Goal: Task Accomplishment & Management: Manage account settings

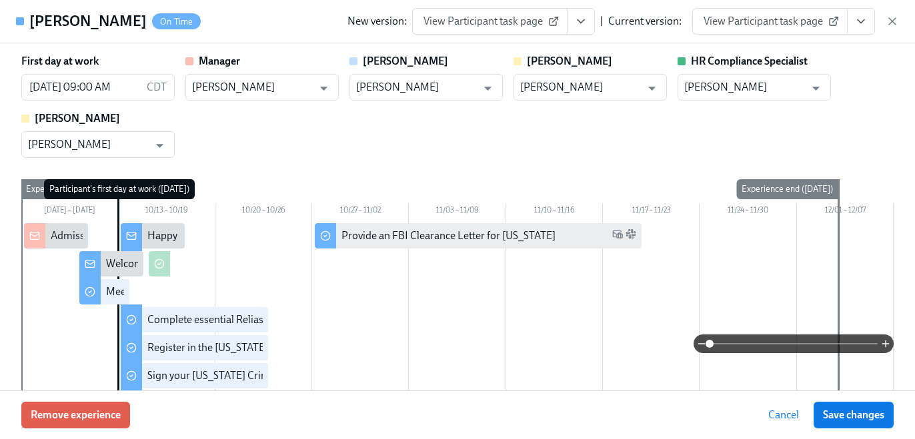
scroll to position [391, 0]
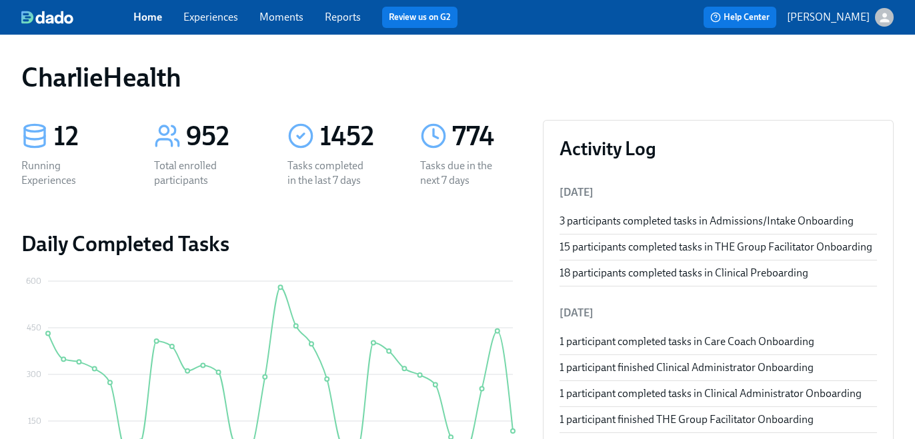
click at [209, 24] on span "Experiences" at bounding box center [210, 17] width 55 height 15
click at [220, 20] on link "Experiences" at bounding box center [210, 17] width 55 height 13
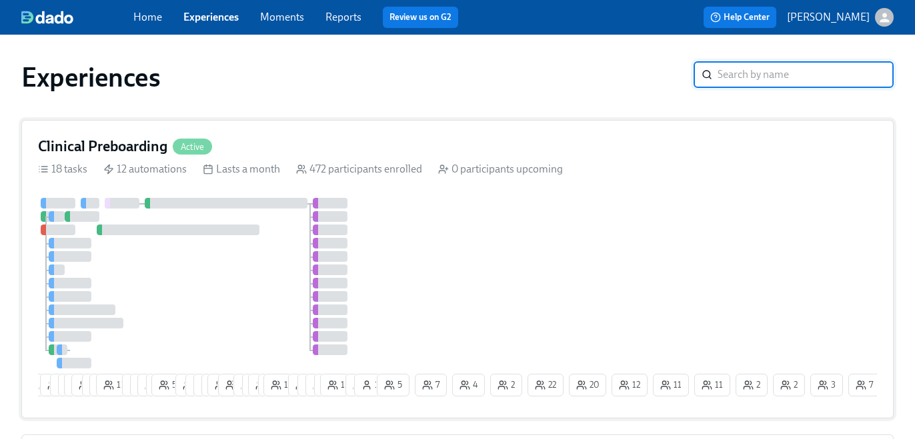
click at [331, 169] on div "472 participants enrolled" at bounding box center [359, 169] width 126 height 15
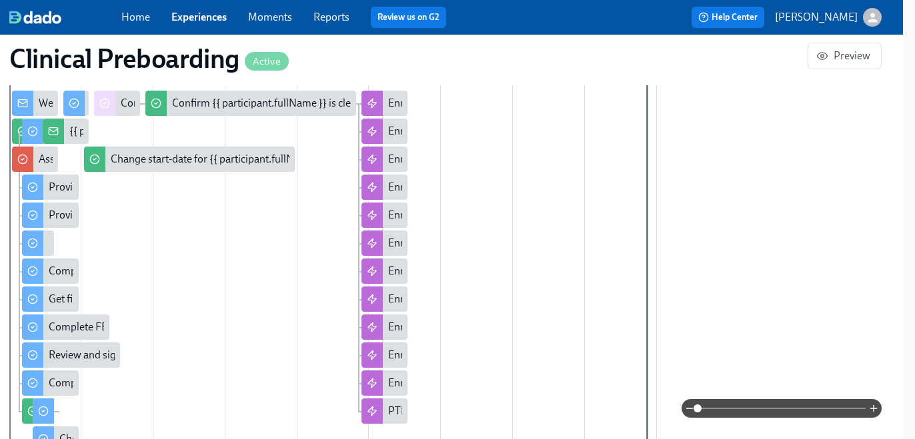
scroll to position [0, 15792]
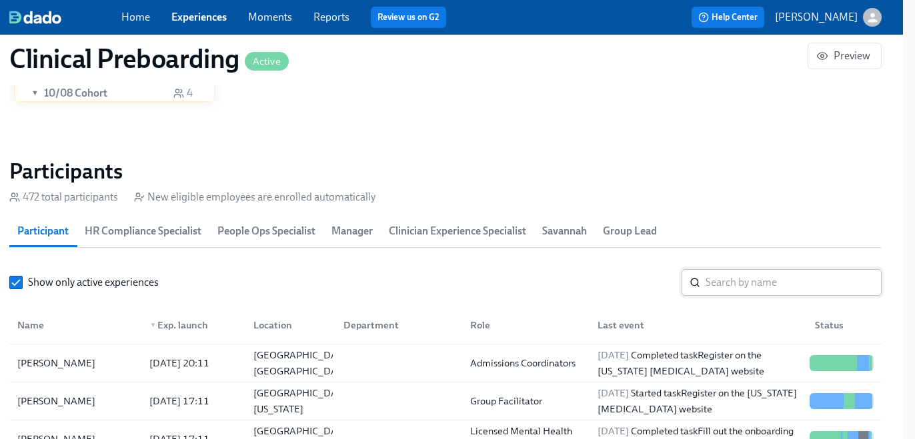
click at [746, 277] on input "search" at bounding box center [793, 282] width 176 height 27
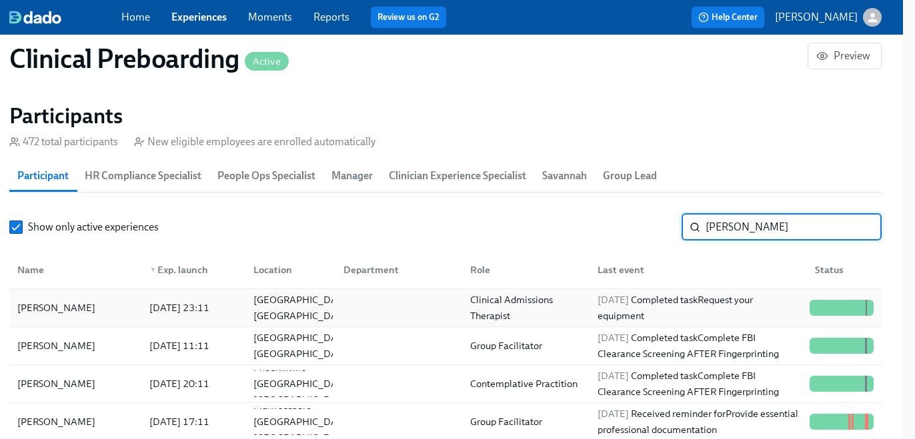
scroll to position [1384, 12]
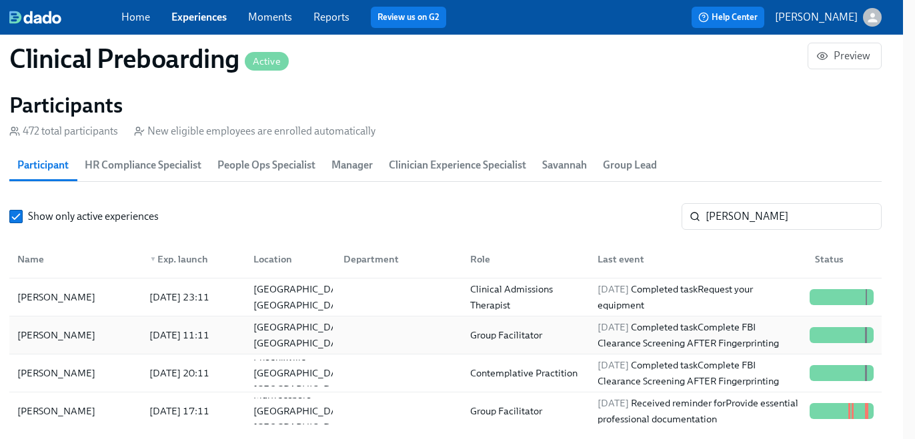
click at [595, 335] on div "2025/10/02 Completed task Complete FBI Clearance Screening AFTER Fingerprinting" at bounding box center [698, 335] width 212 height 32
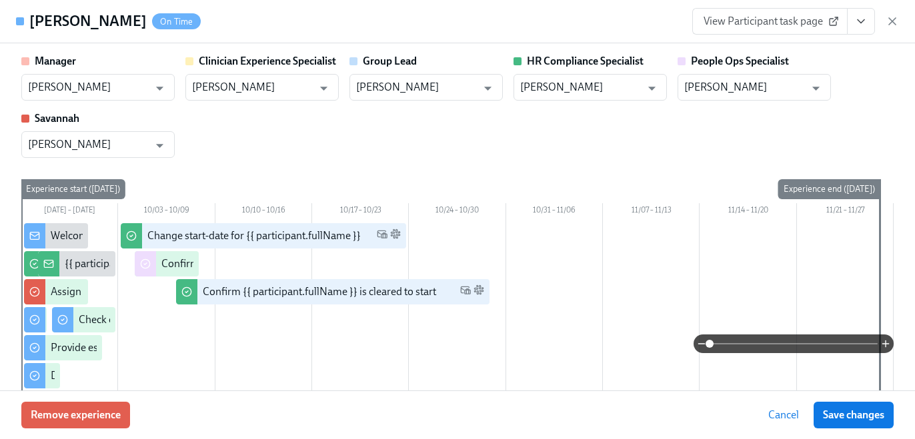
click at [861, 23] on icon "View task page" at bounding box center [860, 21] width 13 height 13
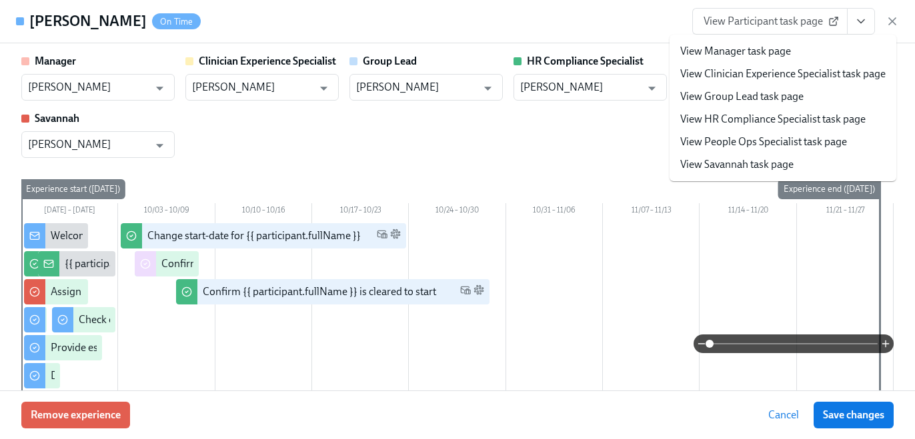
click at [815, 121] on link "View HR Compliance Specialist task page" at bounding box center [772, 119] width 185 height 15
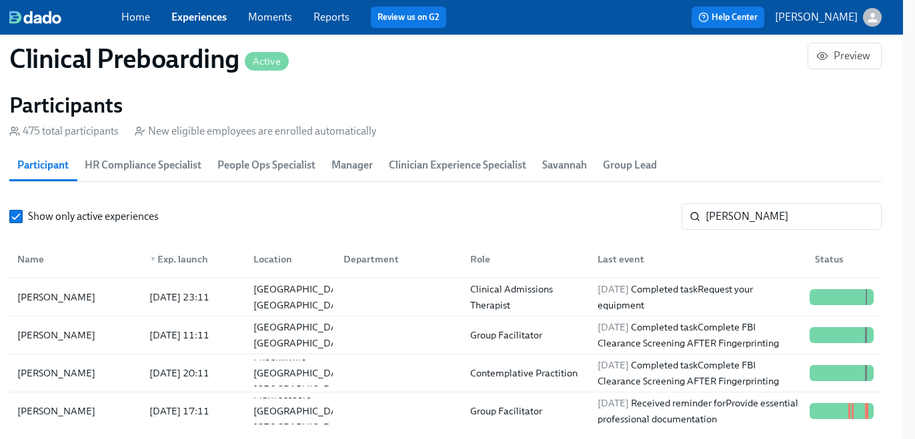
scroll to position [0, 16810]
click at [725, 227] on input "heather" at bounding box center [793, 216] width 176 height 27
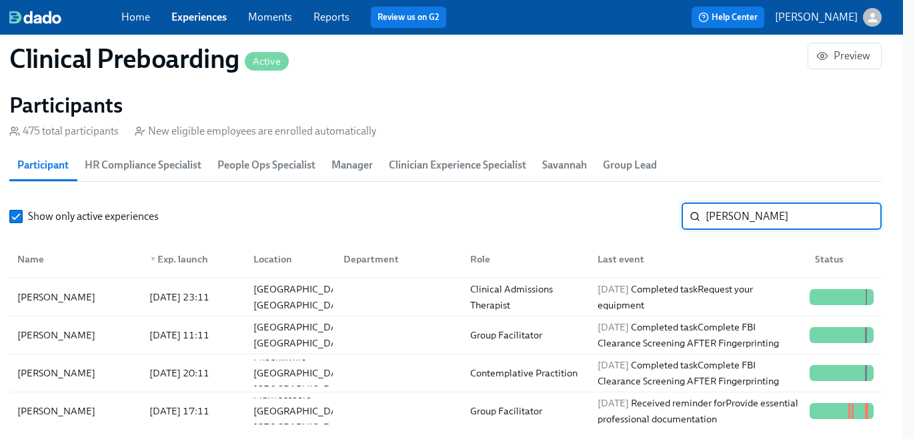
click at [725, 227] on input "heather" at bounding box center [793, 216] width 176 height 27
paste input "Stella Radke"
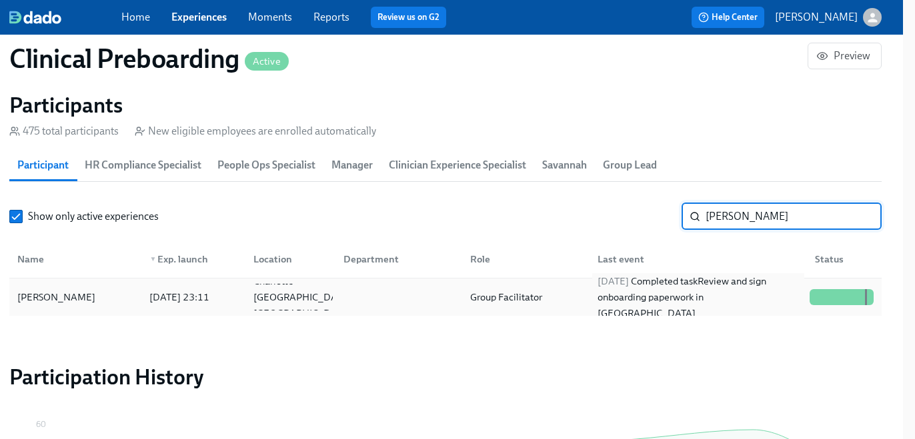
click at [629, 287] on span "2025/10/05" at bounding box center [612, 281] width 31 height 12
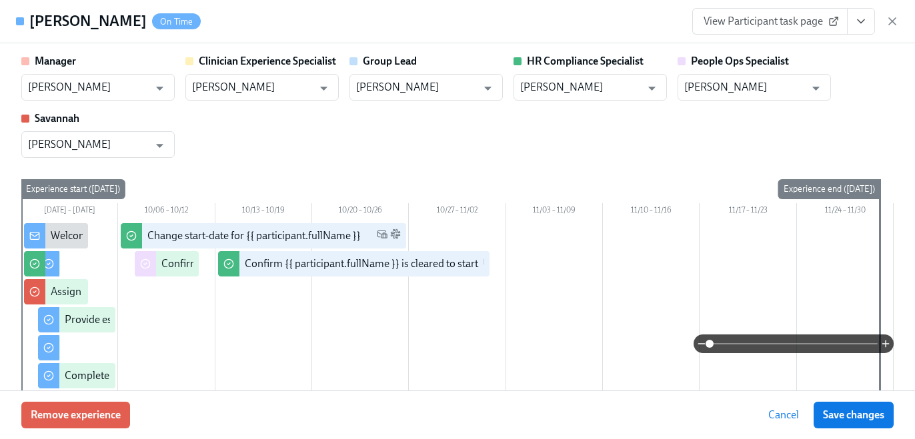
click at [862, 12] on button "View task page" at bounding box center [861, 21] width 28 height 27
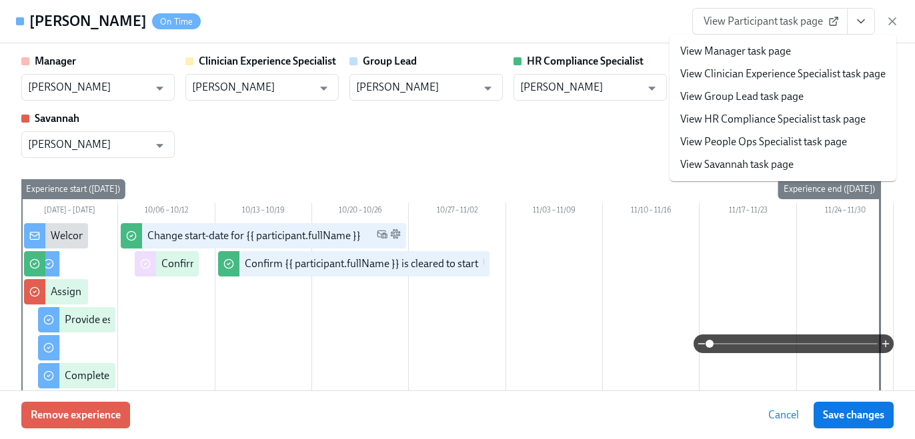
click at [783, 114] on link "View HR Compliance Specialist task page" at bounding box center [772, 119] width 185 height 15
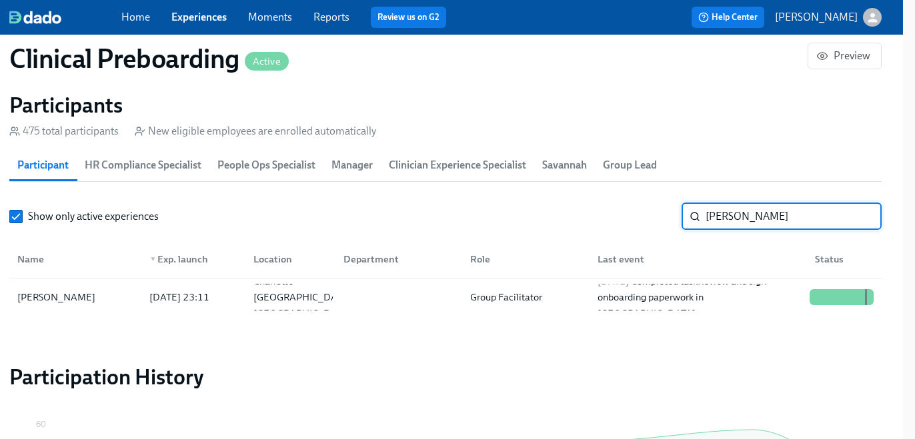
click at [736, 221] on input "Stella Radke" at bounding box center [793, 216] width 176 height 27
paste input "Ana Herbst"
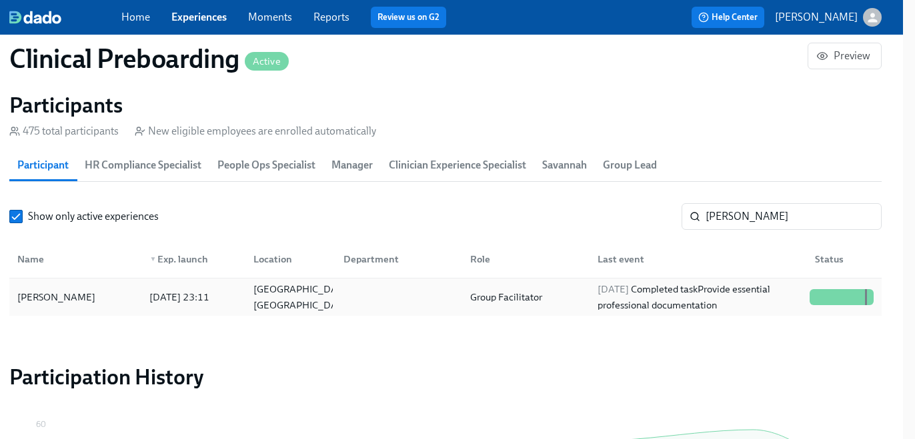
click at [692, 296] on div "2025/10/04 Completed task Provide essential professional documentation" at bounding box center [698, 297] width 212 height 32
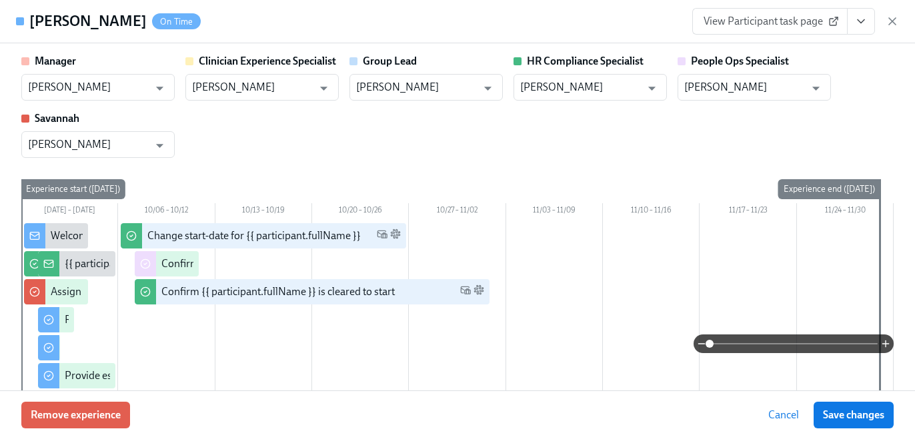
click at [800, 24] on span "View Participant task page" at bounding box center [769, 21] width 133 height 13
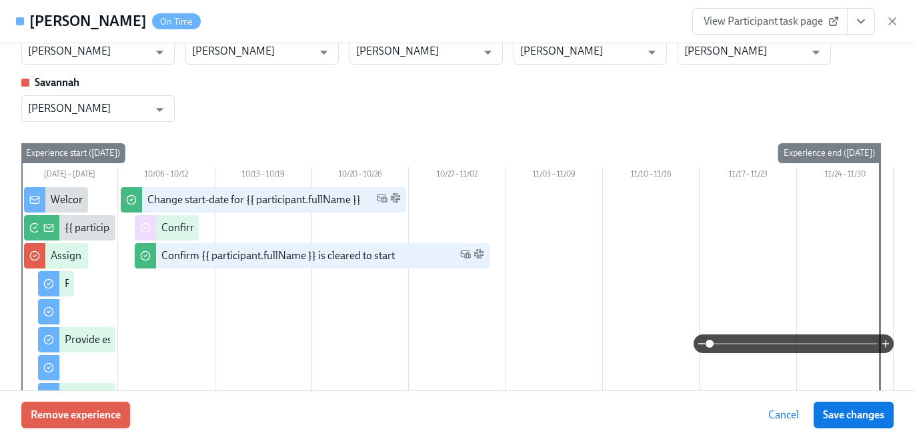
scroll to position [39, 0]
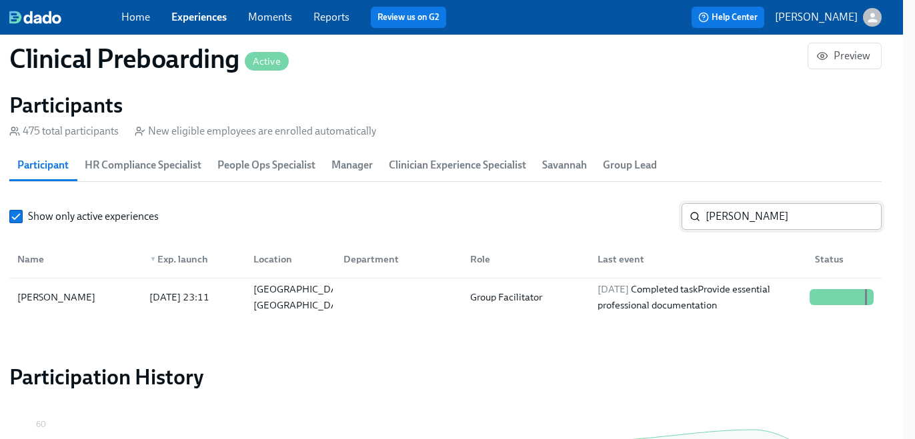
click at [741, 221] on input "Ana Herbst" at bounding box center [793, 216] width 176 height 27
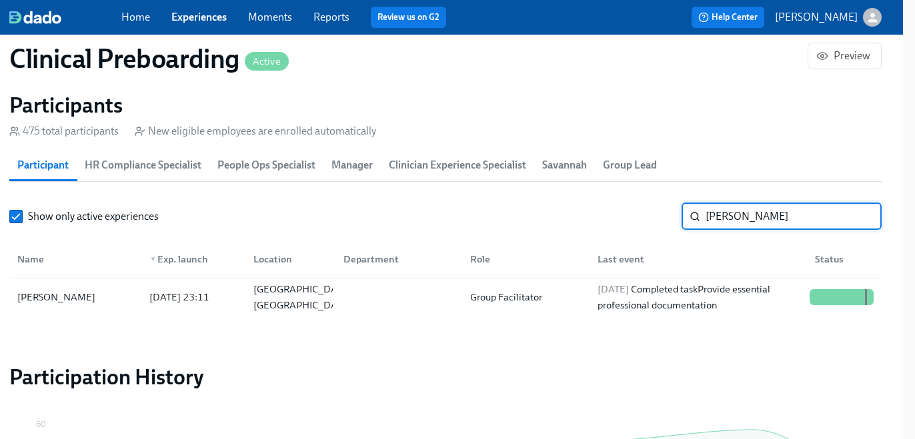
click at [741, 221] on input "Ana Herbst" at bounding box center [793, 216] width 176 height 27
paste input "Elizabeth Marshall"
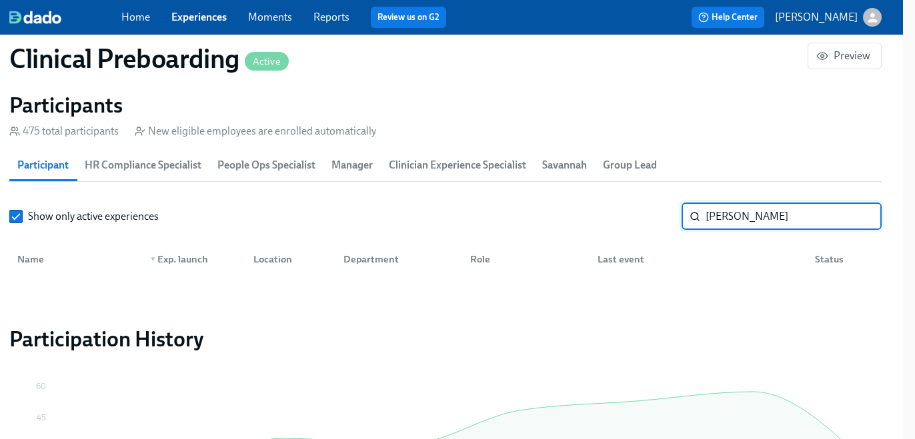
click at [728, 216] on input "Elizabeth Marshall" at bounding box center [793, 216] width 176 height 27
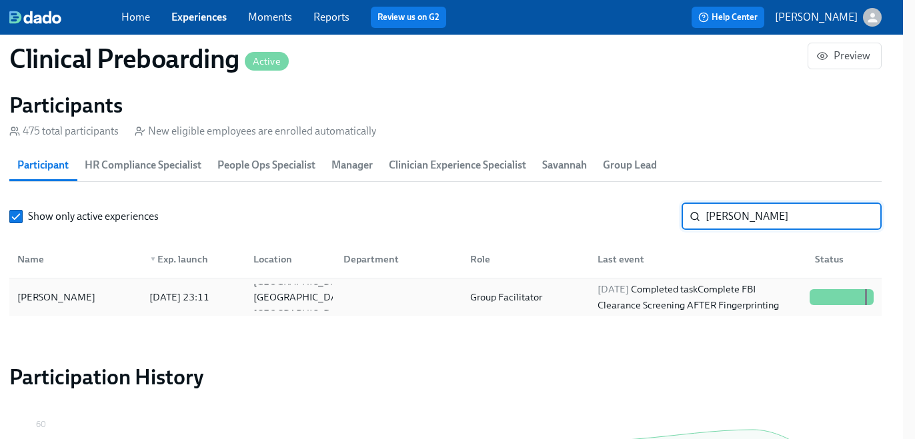
click at [731, 287] on div "2025/10/06 Completed task Complete FBI Clearance Screening AFTER Fingerprinting" at bounding box center [698, 297] width 212 height 32
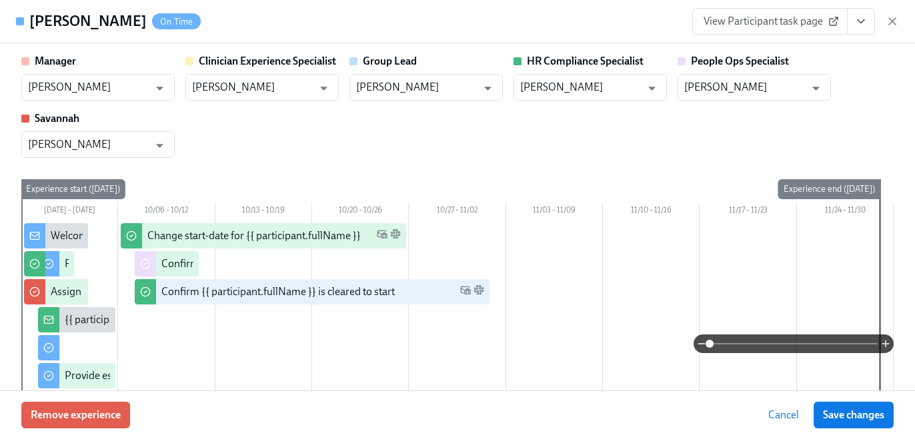
click at [858, 25] on icon "View task page" at bounding box center [860, 21] width 13 height 13
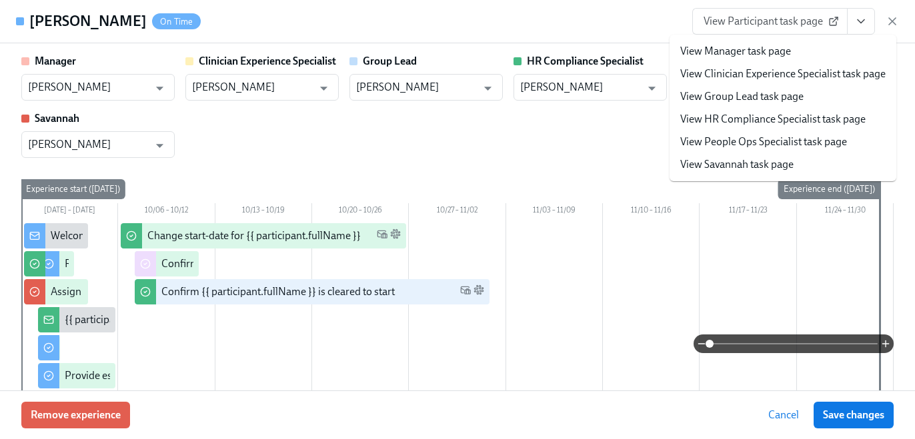
click at [801, 125] on link "View HR Compliance Specialist task page" at bounding box center [772, 119] width 185 height 15
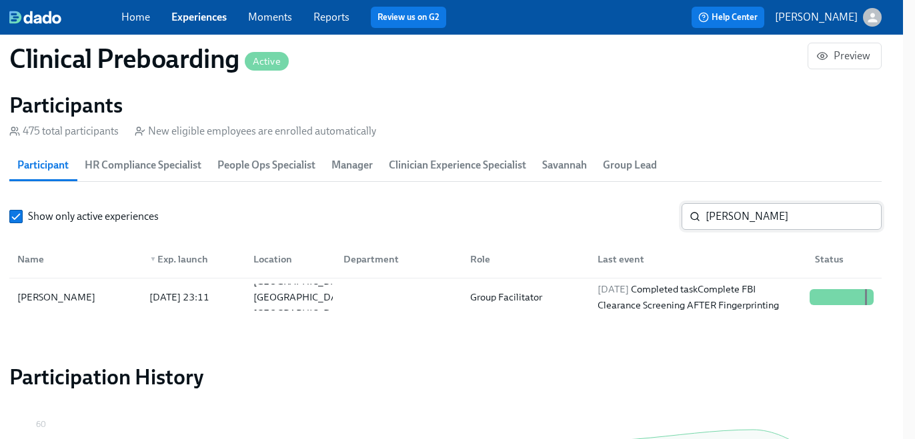
click at [720, 213] on input "Marshall" at bounding box center [793, 216] width 176 height 27
paste input "[PERSON_NAME]"
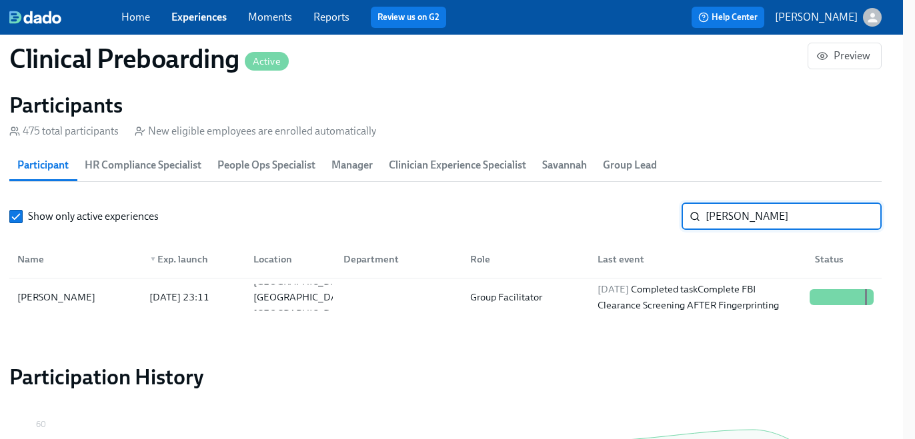
type input "[PERSON_NAME]"
click at [723, 211] on input "[PERSON_NAME]" at bounding box center [793, 216] width 176 height 27
click at [723, 219] on input "[PERSON_NAME]" at bounding box center [793, 216] width 176 height 27
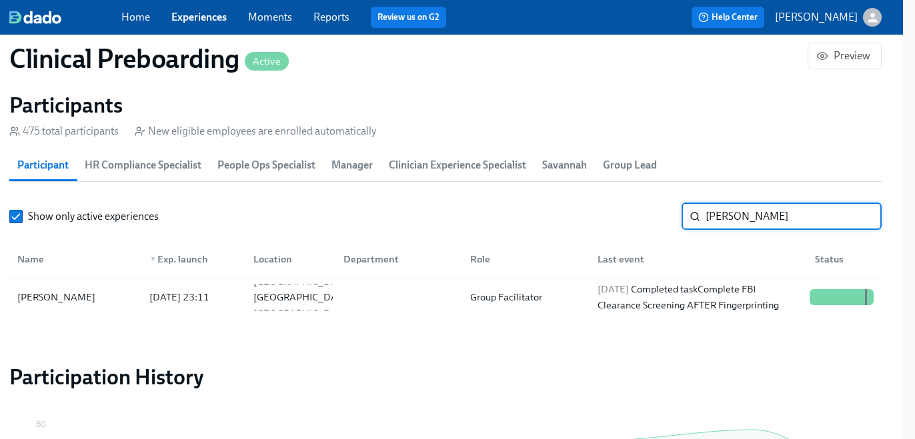
click at [723, 219] on input "[PERSON_NAME]" at bounding box center [793, 216] width 176 height 27
click at [724, 219] on input "[PERSON_NAME]" at bounding box center [793, 216] width 176 height 27
click at [734, 220] on input "[PERSON_NAME]" at bounding box center [793, 216] width 176 height 27
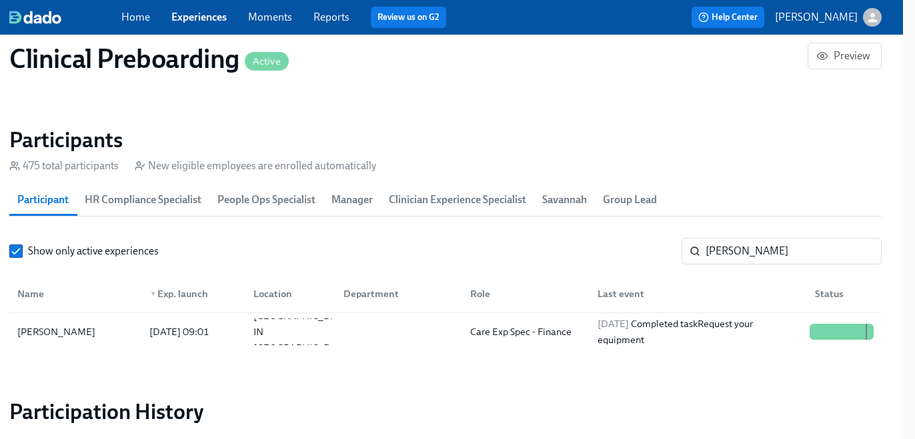
scroll to position [1419, 12]
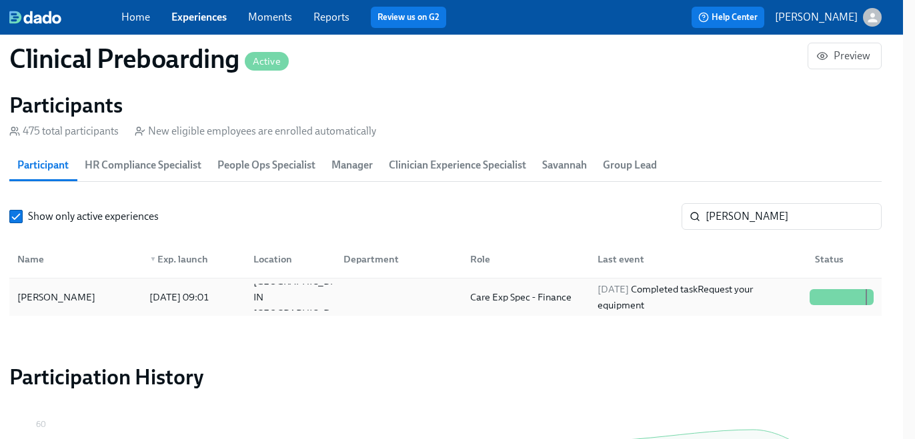
click at [520, 287] on div "Care Exp Spec - Finance" at bounding box center [522, 297] width 127 height 27
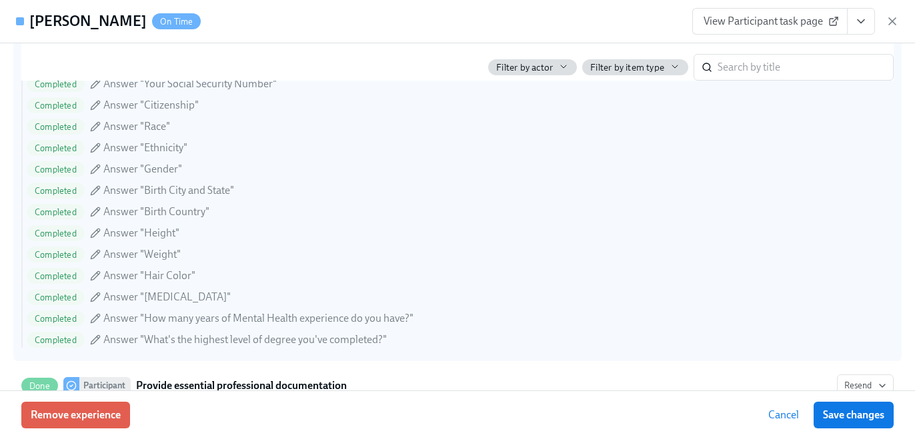
scroll to position [949, 0]
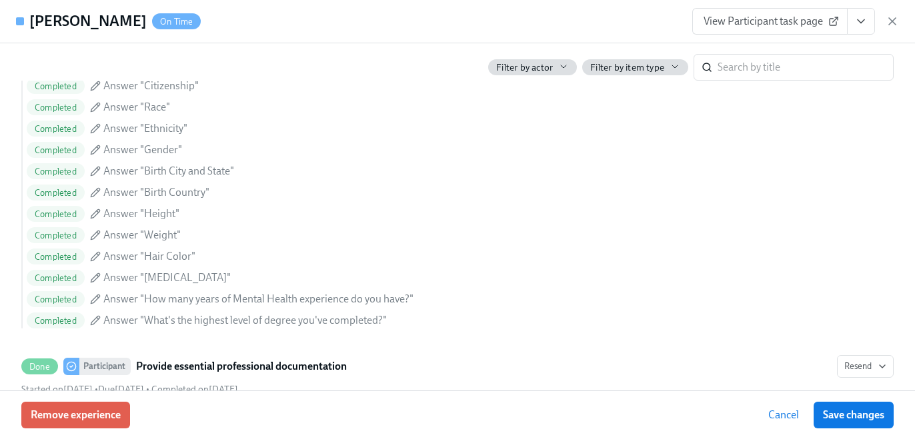
click at [857, 12] on button "View task page" at bounding box center [861, 21] width 28 height 27
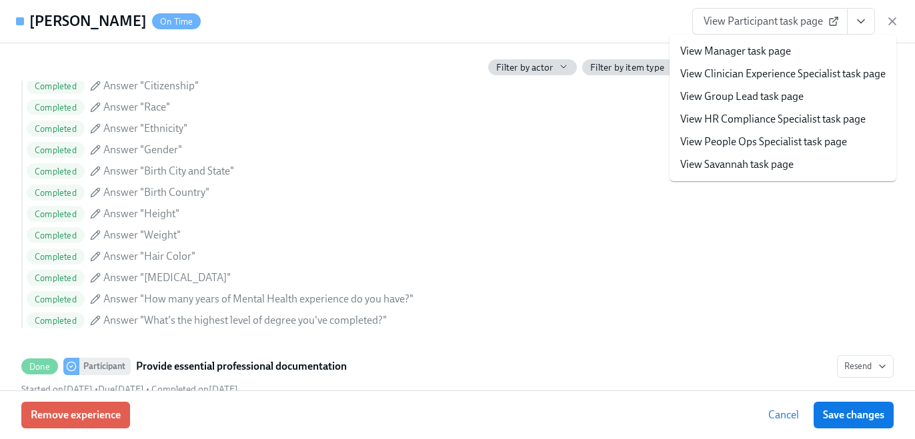
click at [790, 127] on li "View HR Compliance Specialist task page" at bounding box center [782, 119] width 227 height 23
click at [734, 115] on link "View HR Compliance Specialist task page" at bounding box center [772, 119] width 185 height 15
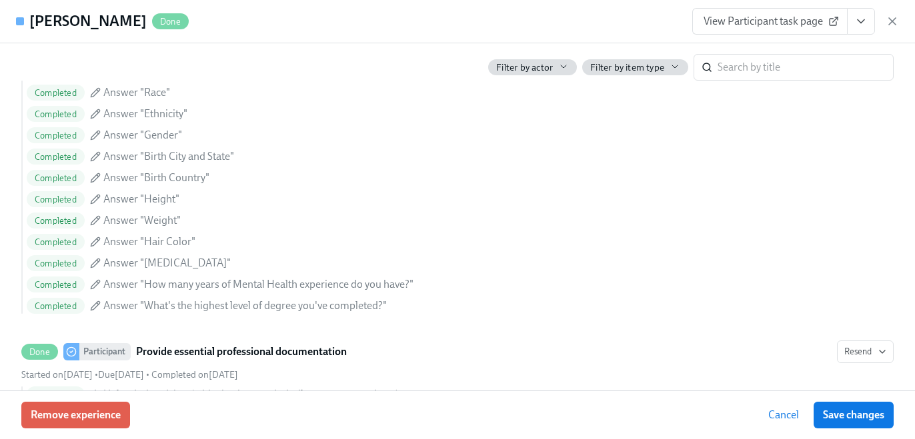
scroll to position [934, 0]
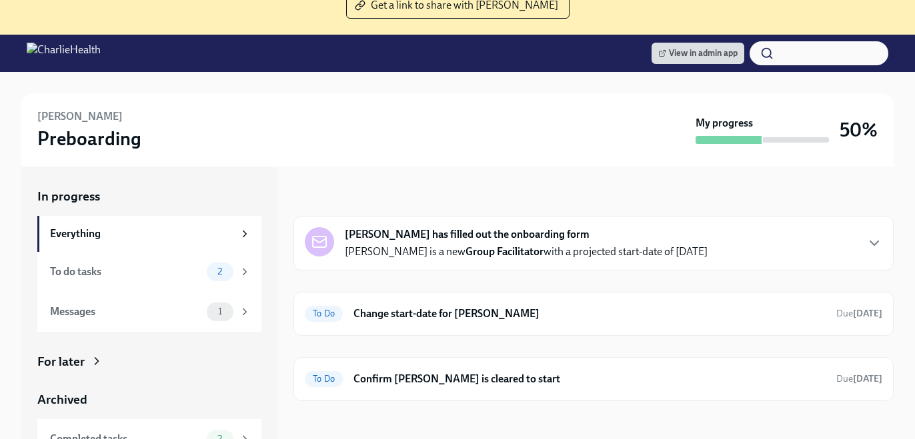
scroll to position [161, 0]
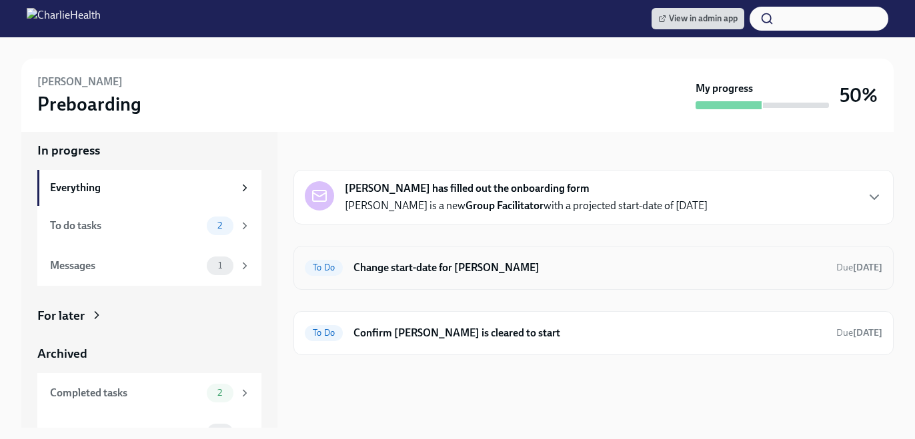
click at [537, 268] on h6 "Change start-date for Heather Christenson-Reeves" at bounding box center [589, 268] width 472 height 15
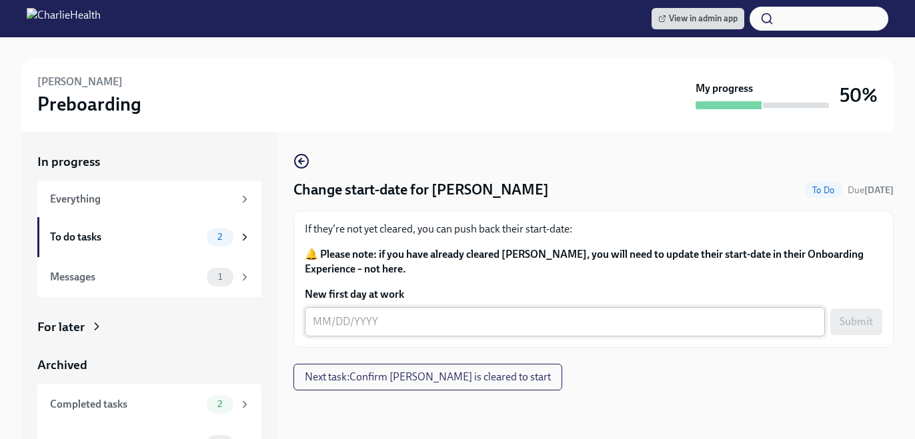
click at [381, 313] on div "x ​" at bounding box center [565, 321] width 520 height 29
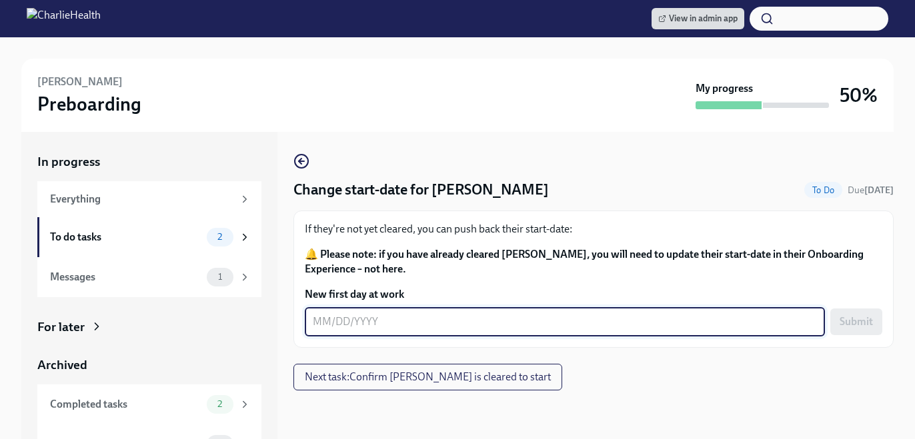
click at [426, 317] on textarea "New first day at work" at bounding box center [565, 322] width 504 height 16
type textarea "[DATE]"
click at [863, 329] on button "Submit" at bounding box center [856, 322] width 52 height 27
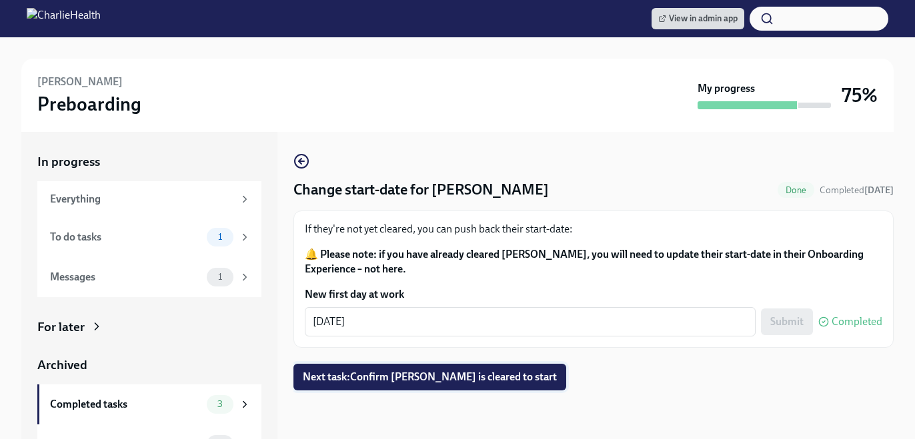
click at [522, 373] on span "Next task : Confirm Heather Christenson-Reeves is cleared to start" at bounding box center [430, 377] width 254 height 13
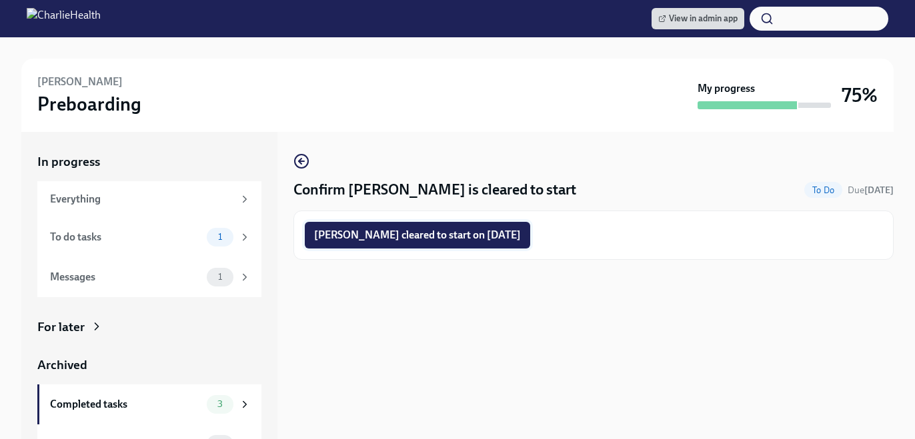
click at [515, 235] on span "Heather Christenson-Reeves cleared to start on 10/20/2025" at bounding box center [417, 235] width 207 height 13
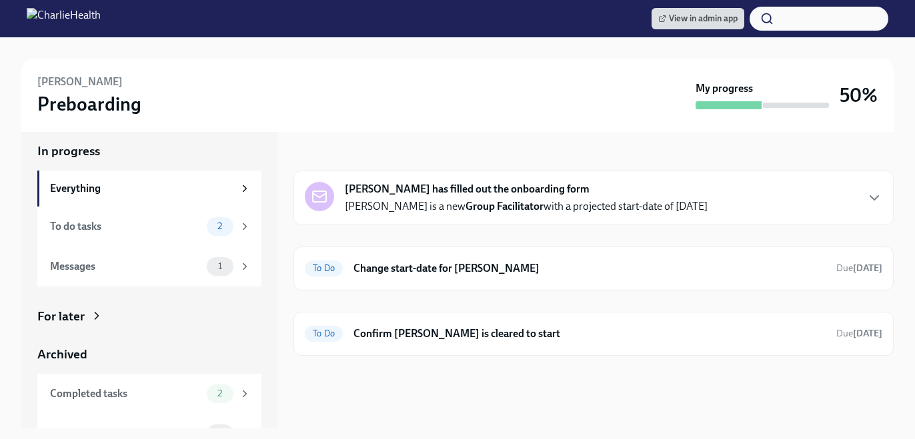
scroll to position [223, 0]
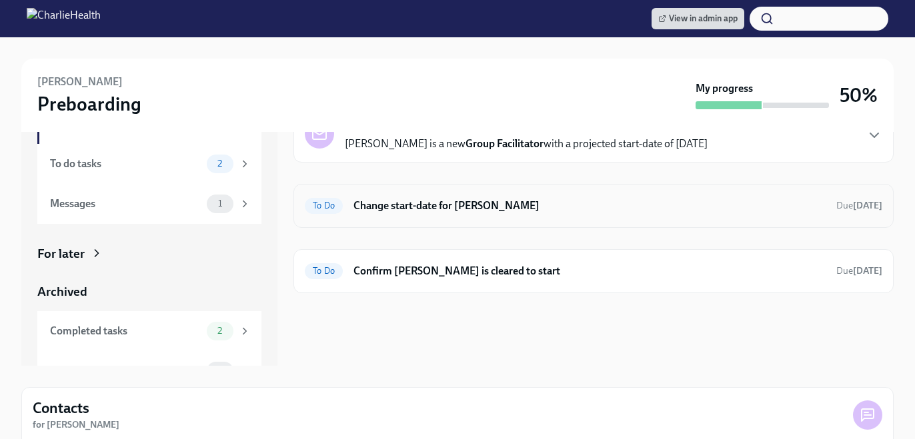
click at [489, 203] on h6 "Change start-date for Stella Radke" at bounding box center [589, 206] width 472 height 15
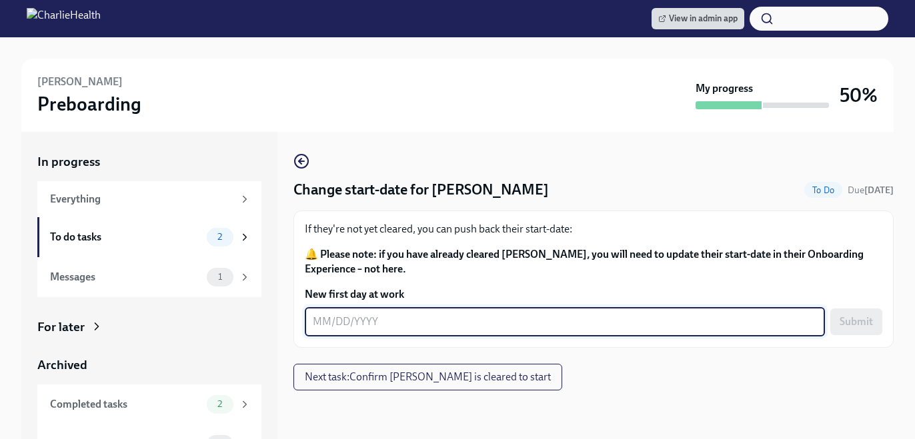
click at [378, 323] on textarea "New first day at work" at bounding box center [565, 322] width 504 height 16
type textarea "[DATE]"
click at [854, 327] on span "Submit" at bounding box center [855, 321] width 33 height 13
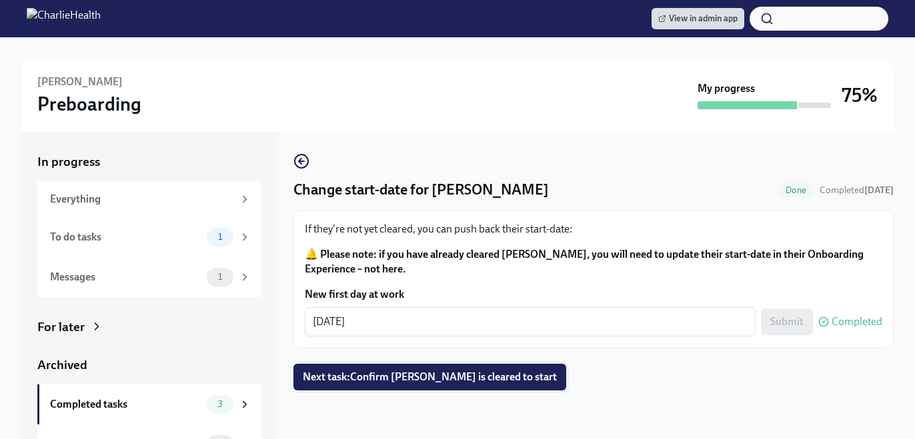
click at [502, 369] on button "Next task : Confirm Stella Radke is cleared to start" at bounding box center [429, 377] width 273 height 27
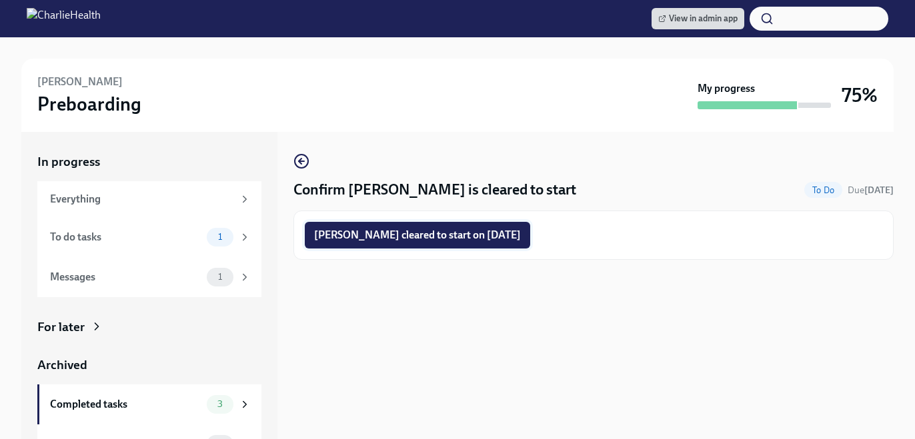
click at [474, 245] on button "Stella Radke cleared to start on 10/20/2025" at bounding box center [417, 235] width 225 height 27
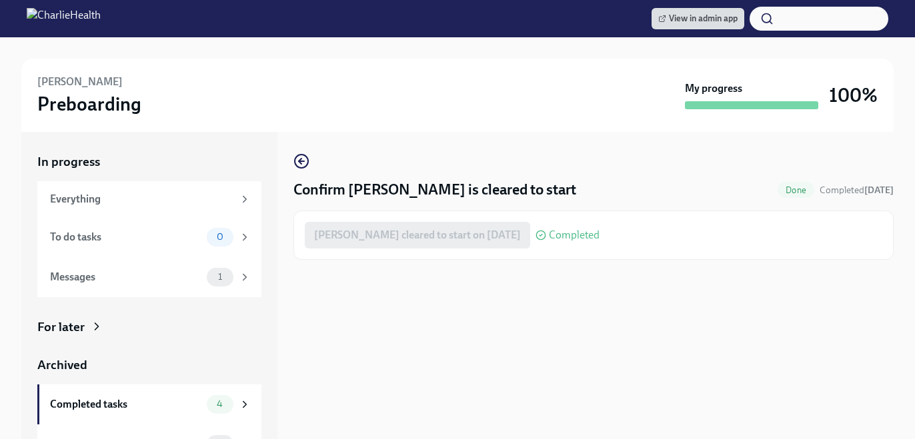
scroll to position [37, 0]
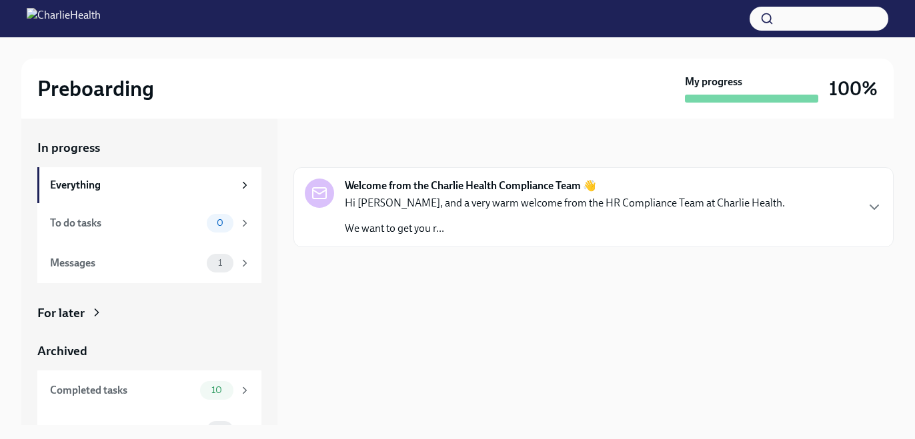
scroll to position [226, 0]
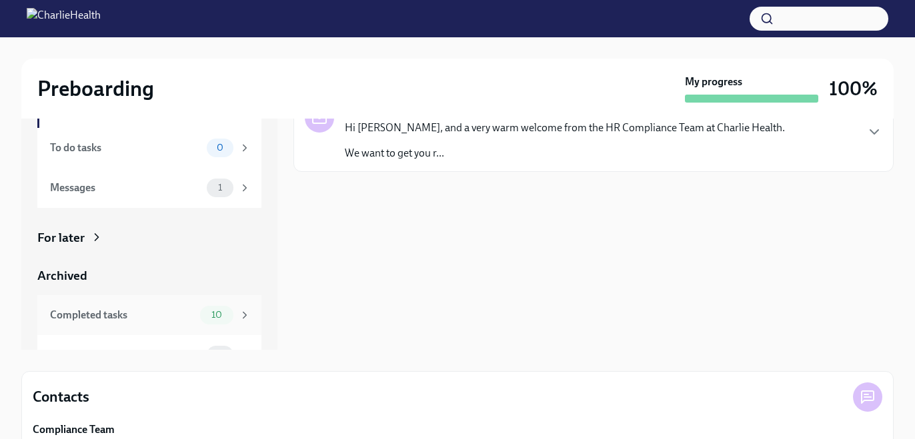
click at [224, 307] on div "10" at bounding box center [216, 315] width 33 height 19
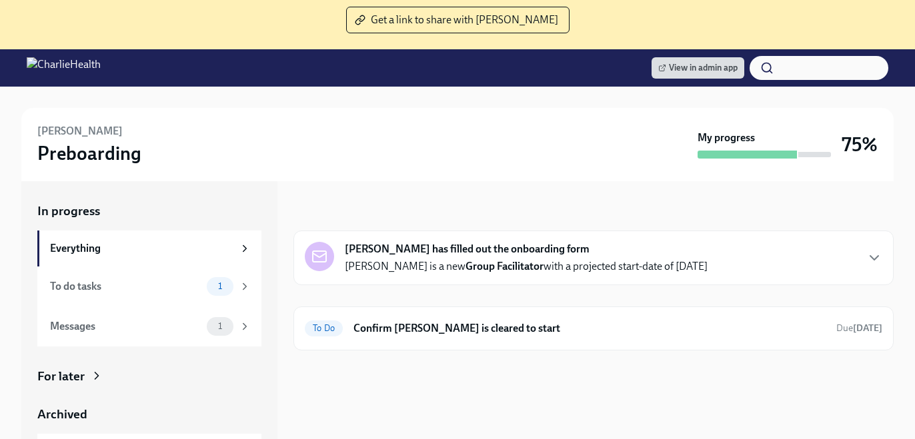
scroll to position [145, 0]
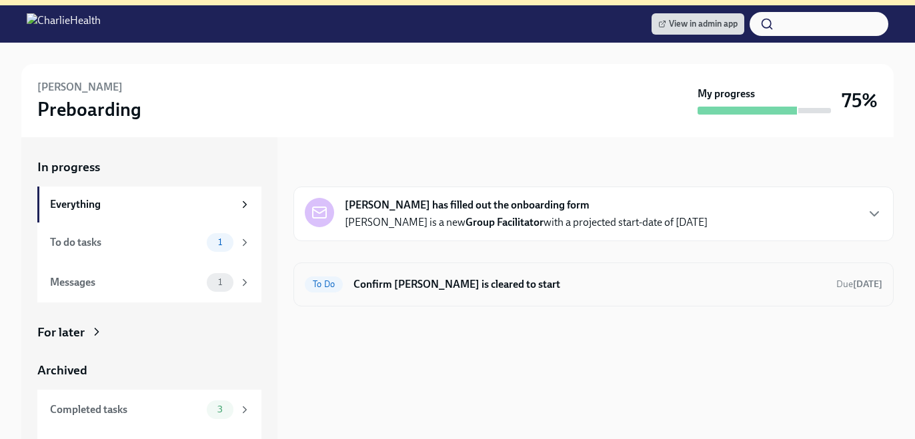
click at [477, 274] on div "To Do Confirm Beth Marshall is cleared to start Due Nov 2nd" at bounding box center [593, 284] width 577 height 21
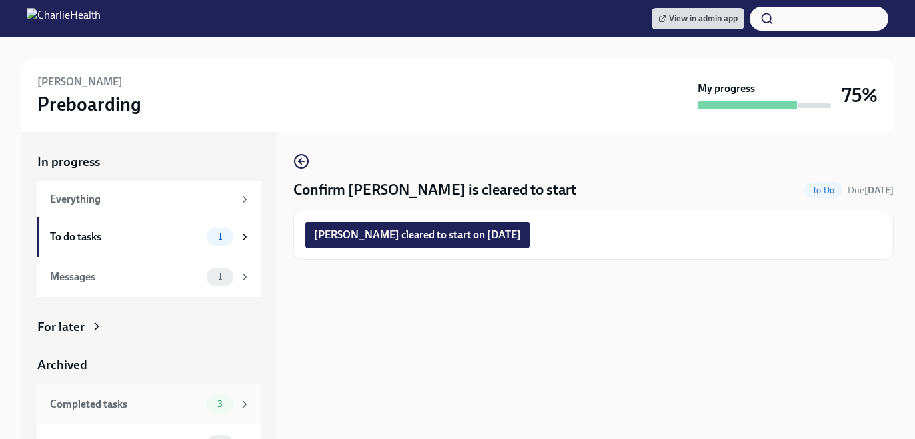
scroll to position [25, 0]
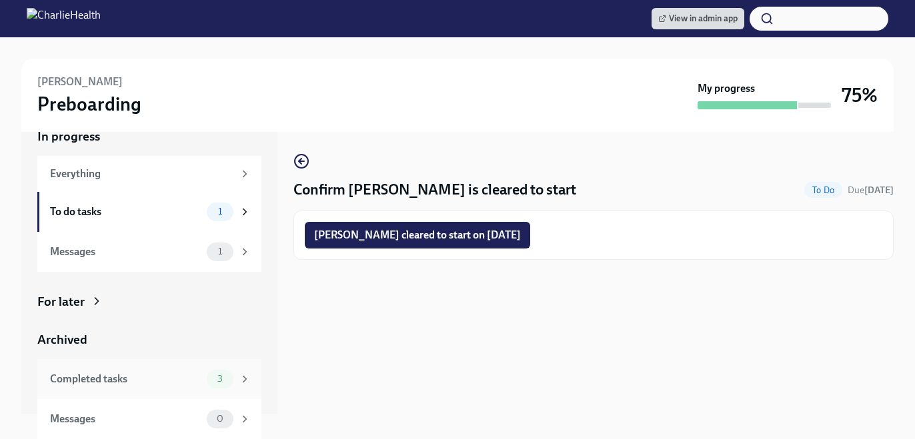
click at [205, 381] on div "Completed tasks 3" at bounding box center [150, 379] width 201 height 19
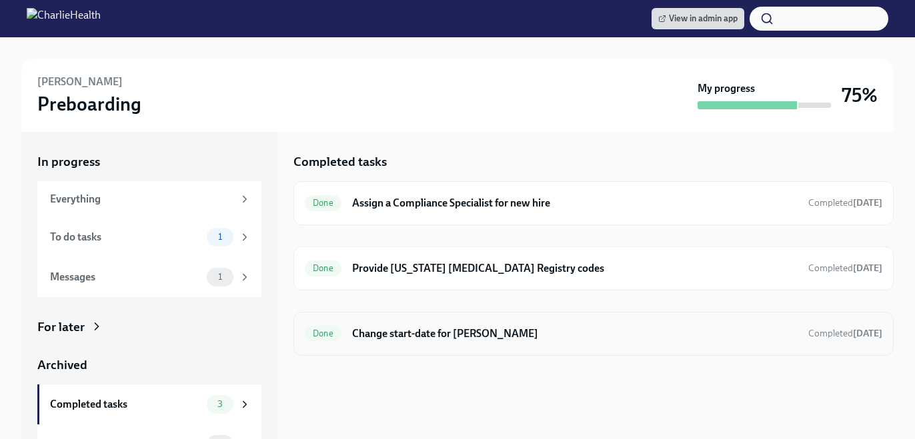
click at [406, 327] on h6 "Change start-date for Beth Marshall" at bounding box center [574, 334] width 445 height 15
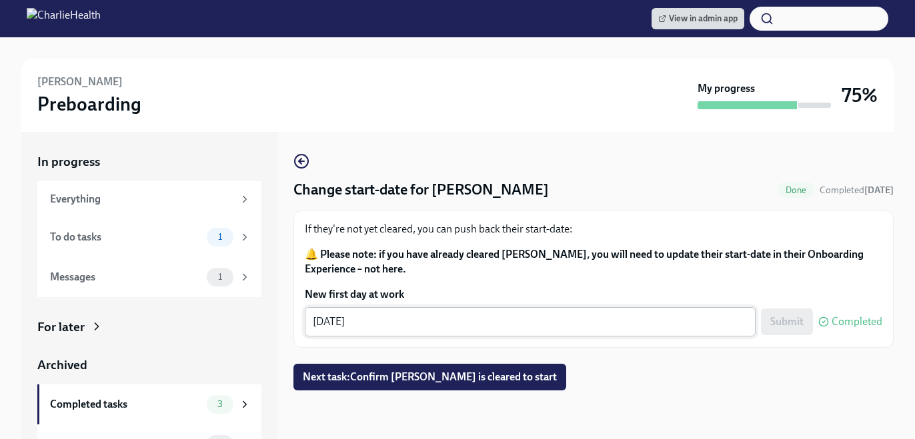
click at [343, 321] on textarea "[DATE]" at bounding box center [530, 322] width 435 height 16
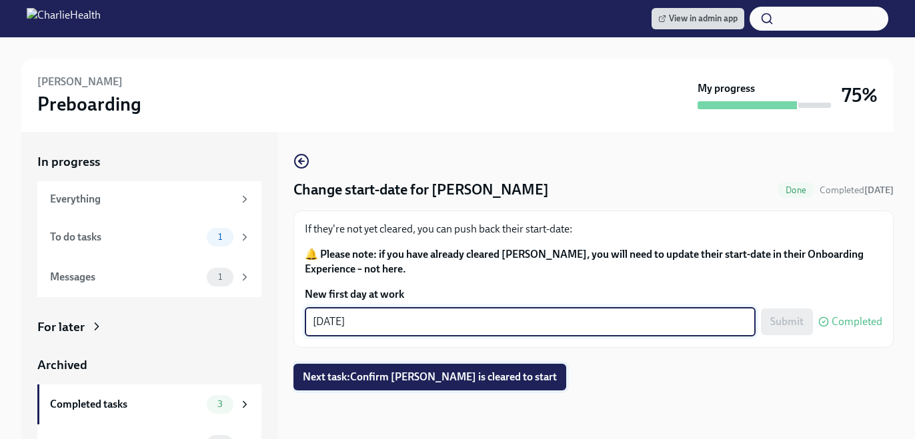
click at [382, 371] on span "Next task : Confirm Beth Marshall is cleared to start" at bounding box center [430, 377] width 254 height 13
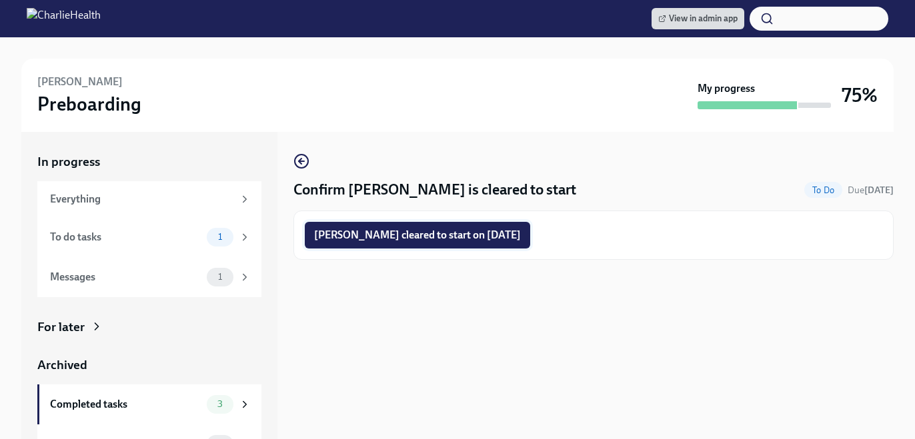
click at [395, 235] on span "Beth Marshall cleared to start on 10/13/2025" at bounding box center [417, 235] width 207 height 13
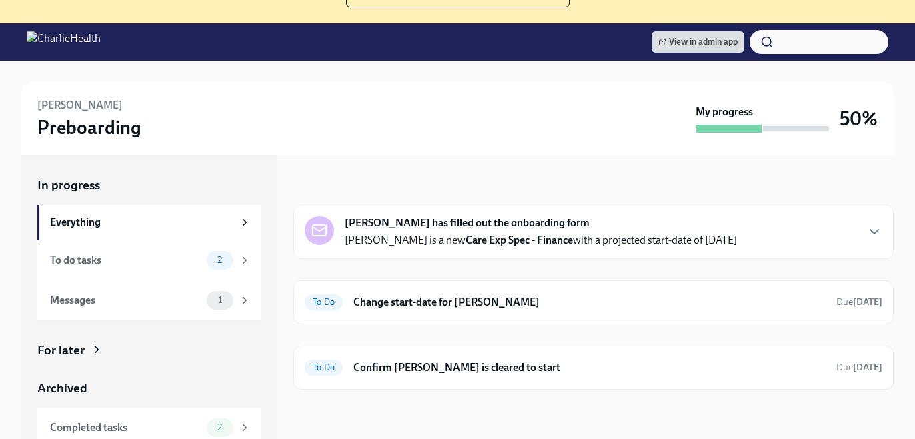
scroll to position [148, 0]
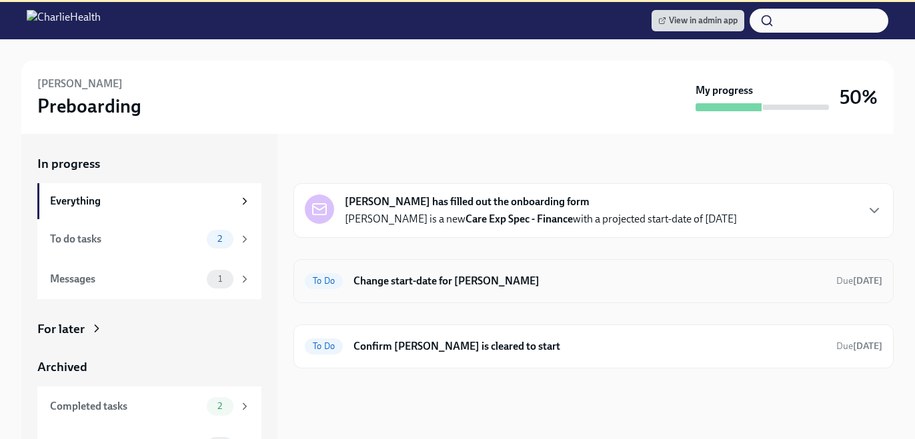
click at [506, 275] on h6 "Change start-date for [PERSON_NAME]" at bounding box center [589, 281] width 472 height 15
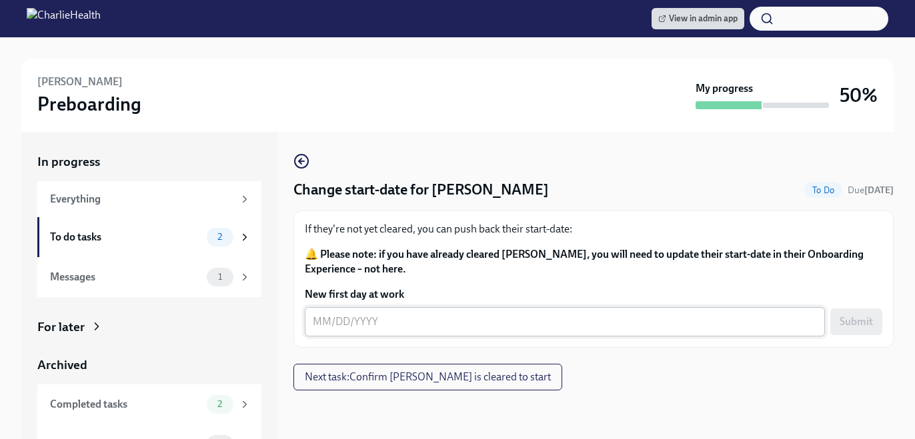
click at [447, 331] on div "x ​" at bounding box center [565, 321] width 520 height 29
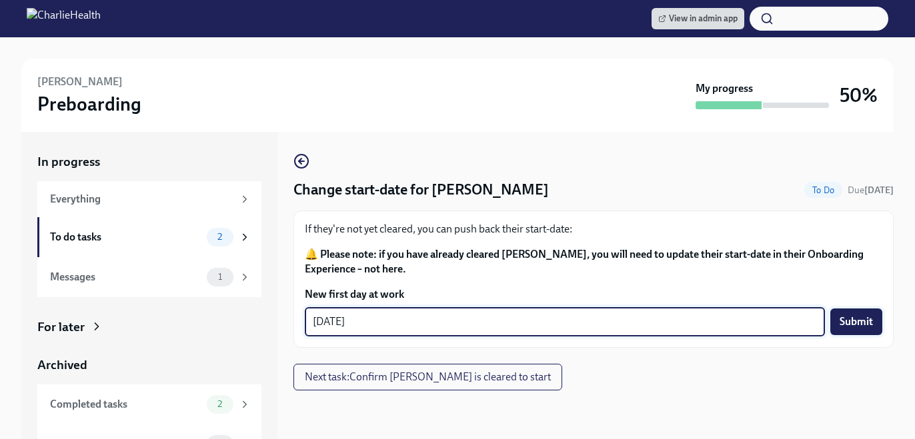
type textarea "[DATE]"
click at [846, 327] on span "Submit" at bounding box center [855, 321] width 33 height 13
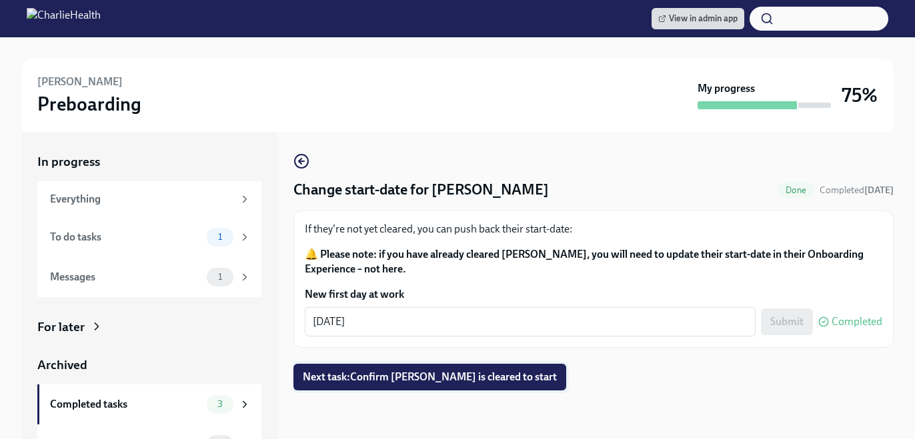
click at [472, 369] on button "Next task : Confirm [PERSON_NAME] is cleared to start" at bounding box center [429, 377] width 273 height 27
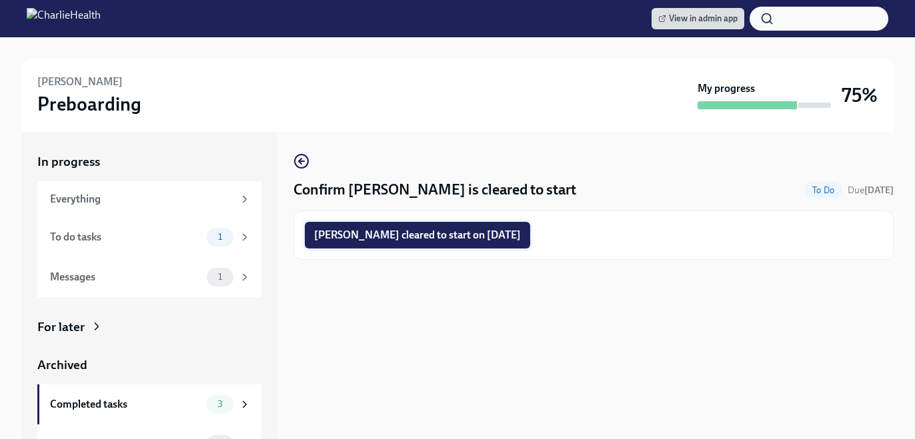
click at [439, 232] on span "[PERSON_NAME] cleared to start on [DATE]" at bounding box center [417, 235] width 207 height 13
